Goal: Check status: Check status

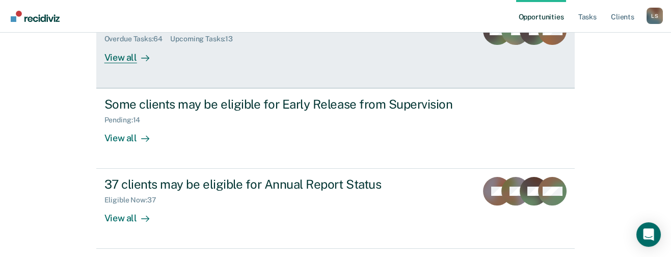
scroll to position [153, 0]
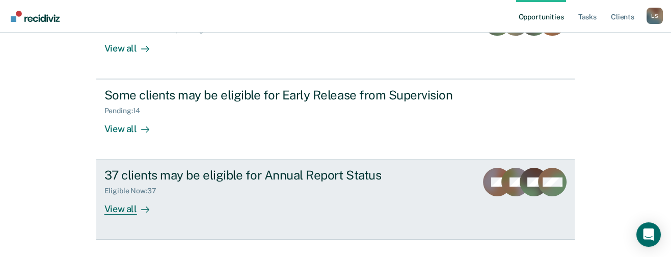
click at [115, 207] on div "View all" at bounding box center [132, 205] width 57 height 20
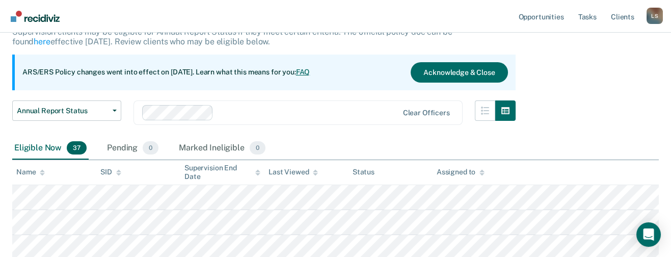
scroll to position [76, 0]
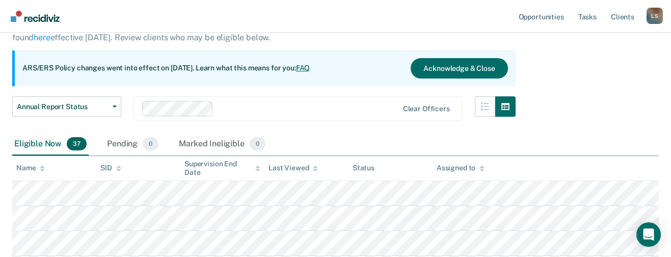
click at [41, 166] on icon at bounding box center [42, 166] width 5 height 3
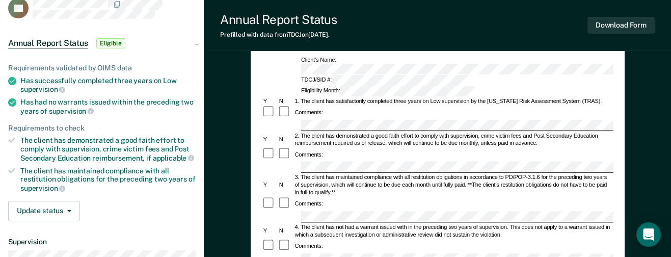
scroll to position [76, 0]
